Goal: Check status

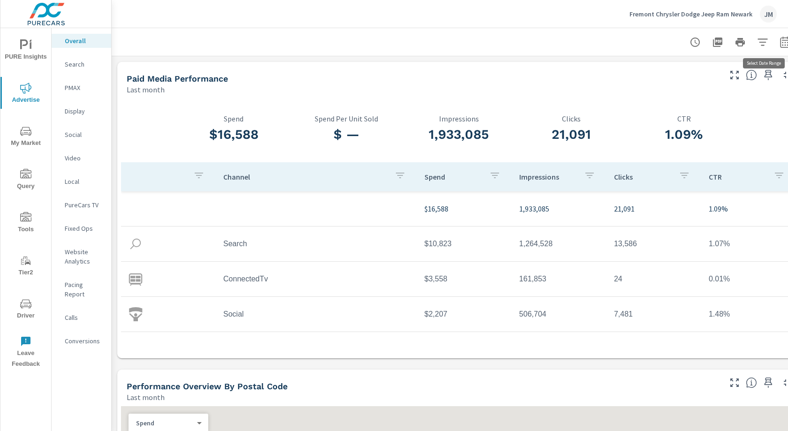
click at [784, 44] on icon "button" at bounding box center [785, 42] width 11 height 11
select select "Last month"
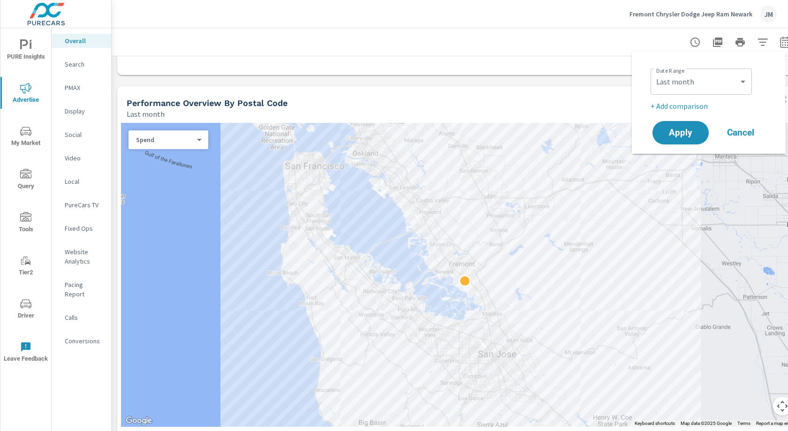
scroll to position [313, 0]
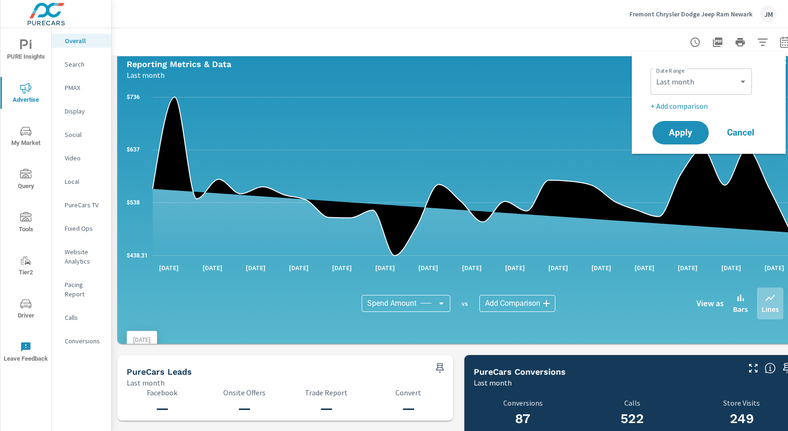
scroll to position [688, 0]
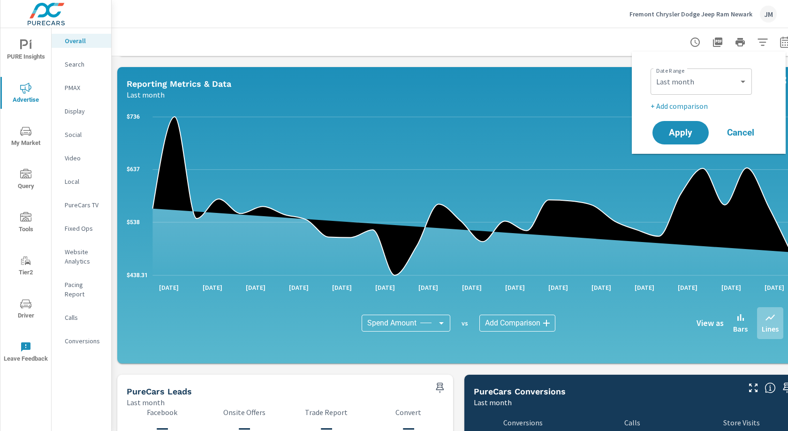
click at [611, 46] on div at bounding box center [459, 42] width 672 height 28
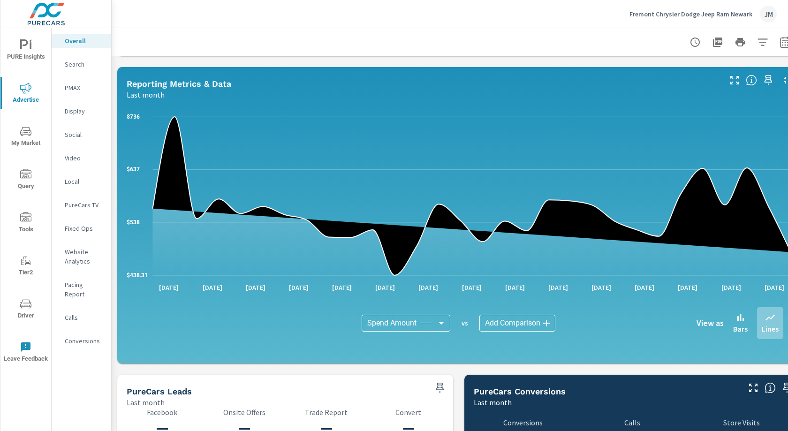
click at [786, 40] on icon "button" at bounding box center [785, 41] width 10 height 11
select select "Last month"
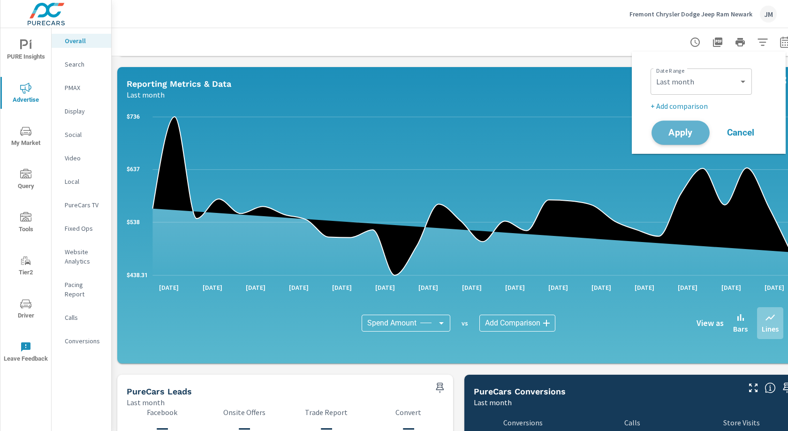
click at [681, 132] on span "Apply" at bounding box center [681, 133] width 38 height 9
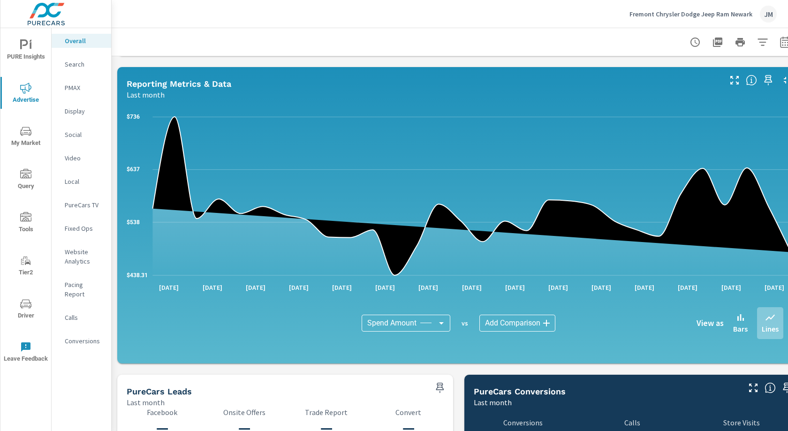
drag, startPoint x: 19, startPoint y: 316, endPoint x: 21, endPoint y: 311, distance: 4.9
click at [19, 316] on span "Driver" at bounding box center [25, 309] width 45 height 23
click at [21, 310] on span "Driver" at bounding box center [25, 309] width 45 height 23
